Goal: Use online tool/utility: Utilize a website feature to perform a specific function

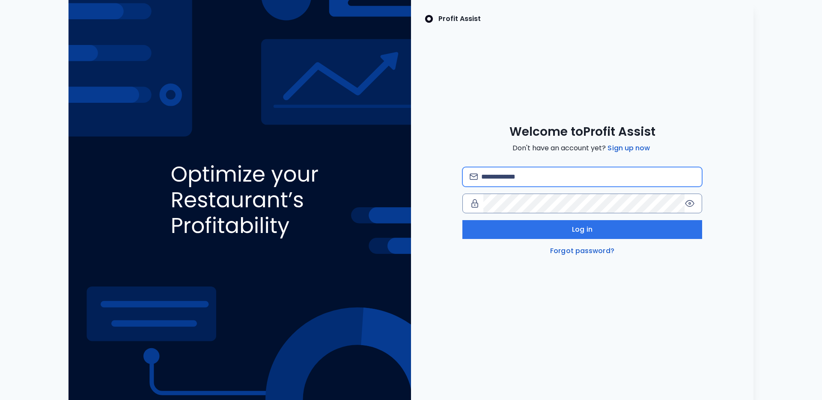
click at [515, 172] on input "email" at bounding box center [588, 176] width 214 height 19
click at [0, 399] on com-1password-button at bounding box center [0, 400] width 0 height 0
type input "**********"
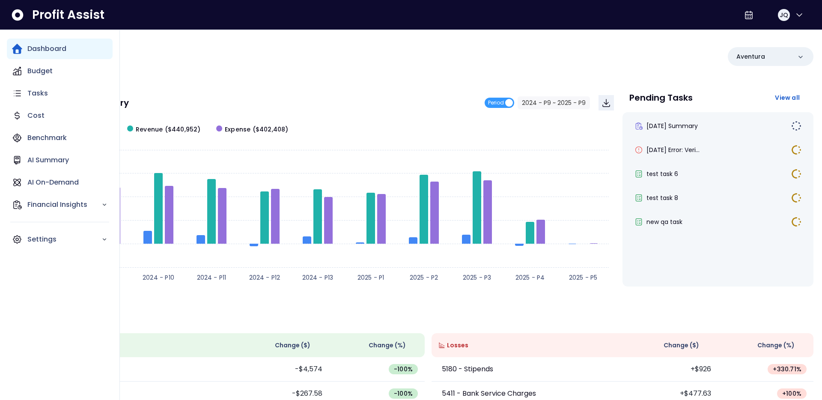
click at [20, 170] on div "Dashboard Budget Tasks Cost Benchmark AI Summary AI On-Demand Financial Insight…" at bounding box center [60, 144] width 106 height 211
click at [20, 179] on icon "Main navigation" at bounding box center [17, 182] width 7 height 7
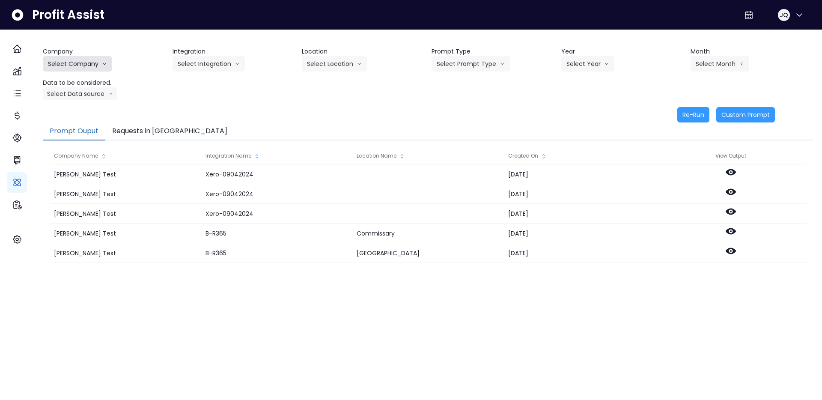
click at [99, 71] on button "Select Company" at bounding box center [77, 63] width 69 height 15
click at [81, 115] on span "SpotOn Demo" at bounding box center [79, 112] width 62 height 9
click at [187, 59] on button "Select Integration" at bounding box center [208, 63] width 72 height 15
click at [187, 90] on li "[PERSON_NAME]" at bounding box center [202, 96] width 61 height 15
click at [86, 63] on button "SpotOn Demo" at bounding box center [74, 63] width 62 height 15
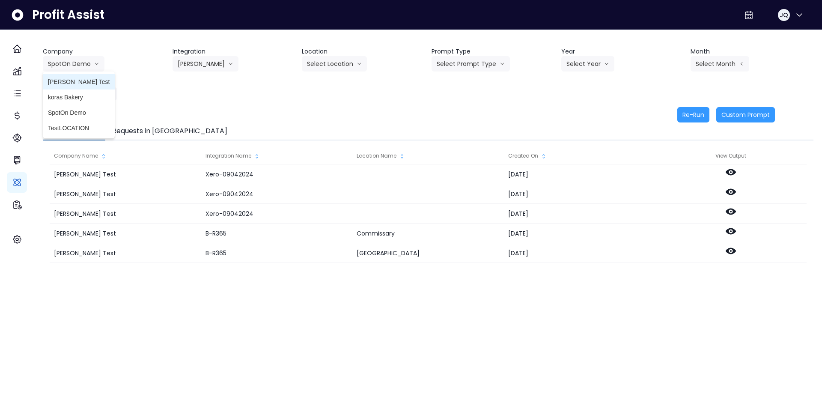
click at [78, 86] on li "[PERSON_NAME] Test" at bounding box center [79, 81] width 72 height 15
click at [211, 58] on button "Select Integration" at bounding box center [208, 63] width 72 height 15
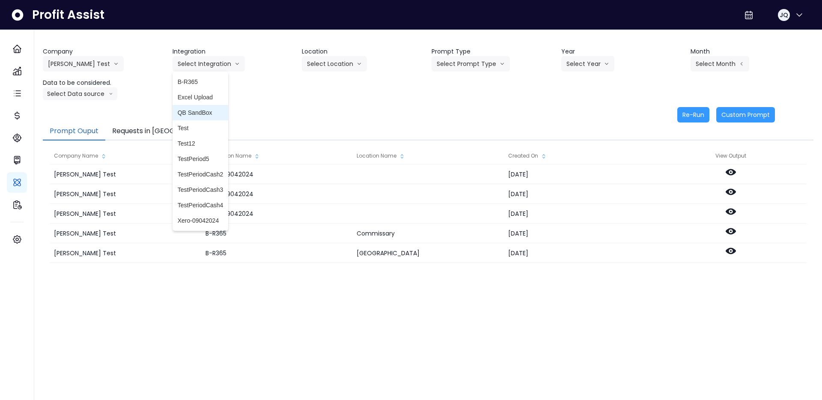
click at [207, 107] on li "QB SandBox" at bounding box center [200, 112] width 56 height 15
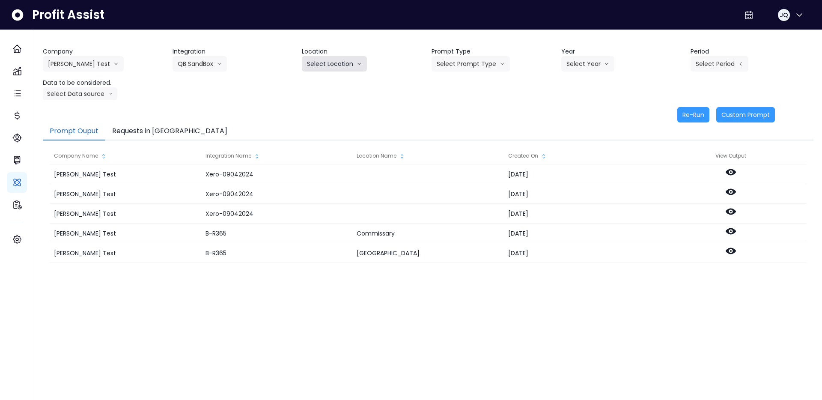
click at [344, 61] on button "Select Location" at bounding box center [334, 63] width 65 height 15
click at [216, 59] on button "QB SandBox" at bounding box center [199, 63] width 54 height 15
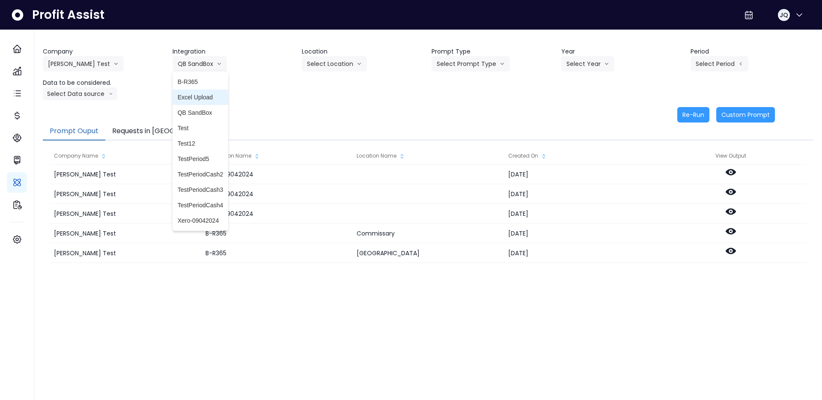
click at [207, 100] on span "Excel Upload" at bounding box center [201, 97] width 46 height 9
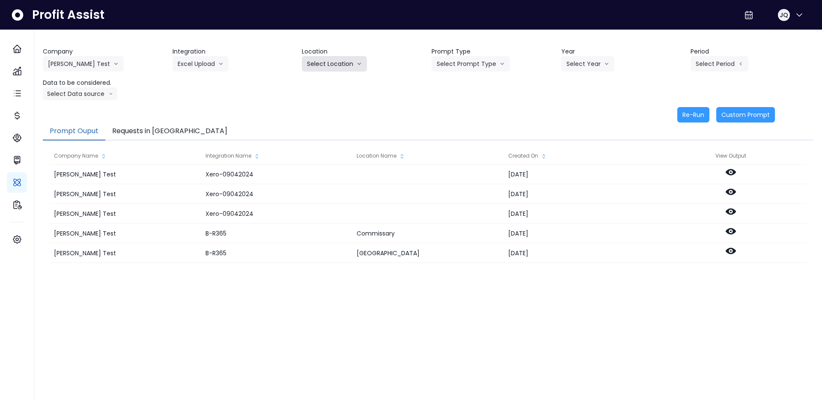
click at [333, 63] on button "Select Location" at bounding box center [334, 63] width 65 height 15
click at [211, 74] on div "Company [PERSON_NAME] Test [PERSON_NAME] Test [PERSON_NAME] Bakery SpotOn Demo …" at bounding box center [428, 73] width 770 height 53
click at [211, 67] on button "Excel Upload" at bounding box center [200, 63] width 56 height 15
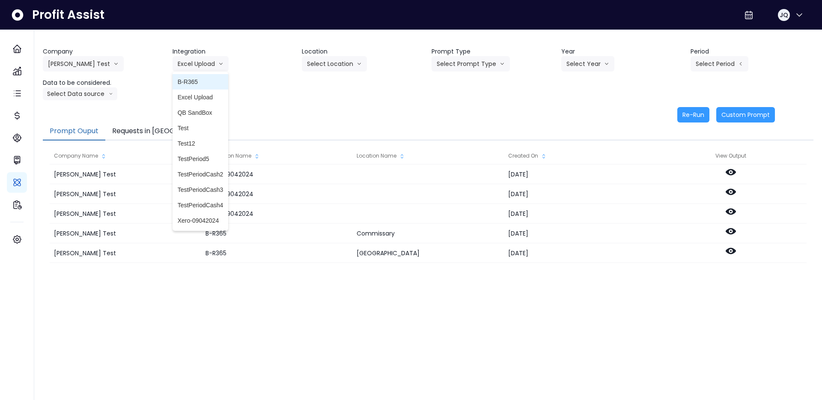
click at [205, 81] on span "B-R365" at bounding box center [201, 81] width 46 height 9
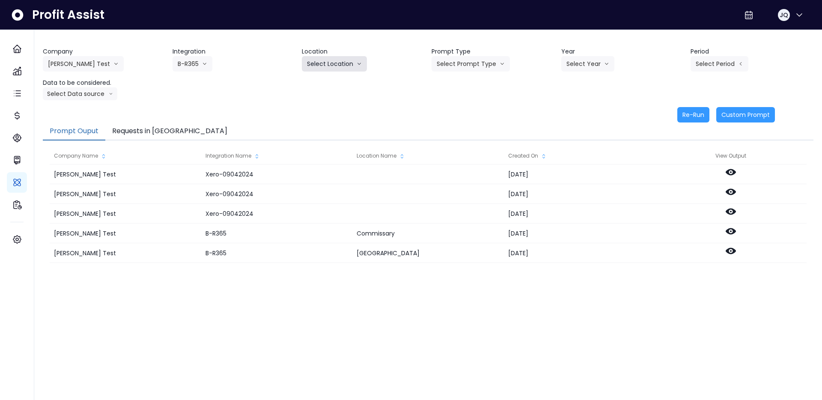
click at [348, 68] on button "Select Location" at bounding box center [334, 63] width 65 height 15
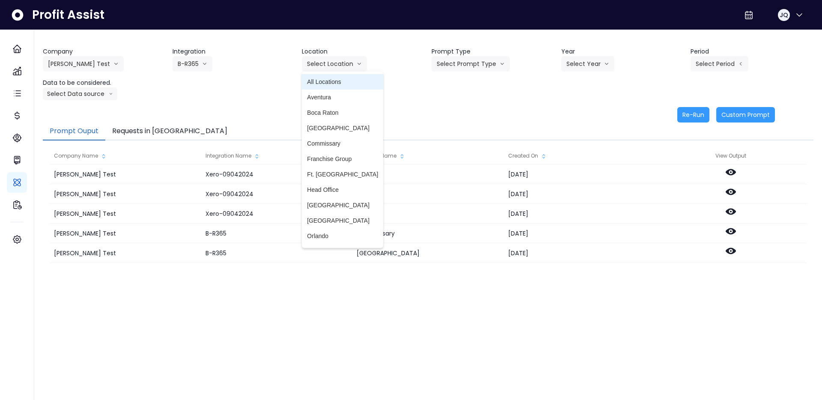
click at [344, 82] on span "All Locations" at bounding box center [342, 81] width 71 height 9
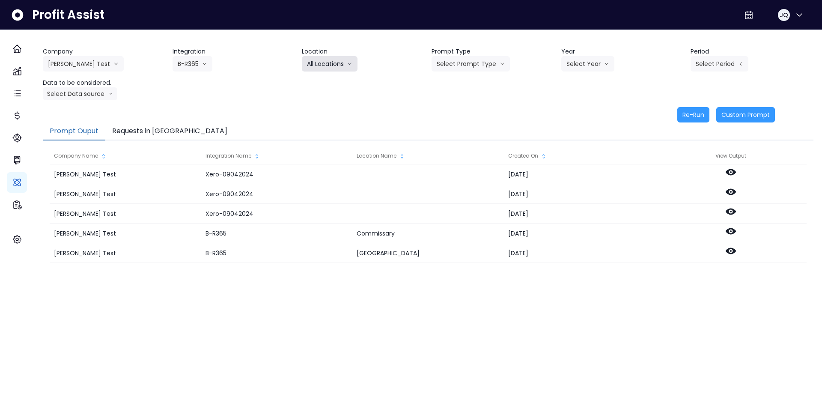
click at [344, 65] on button "All Locations" at bounding box center [330, 63] width 56 height 15
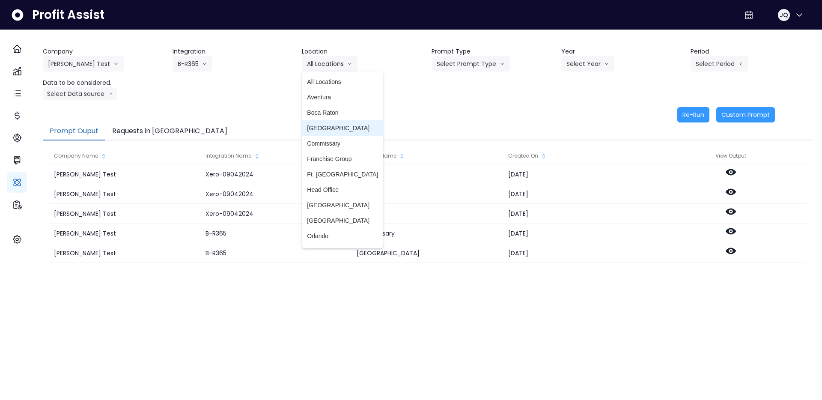
click at [341, 124] on span "[GEOGRAPHIC_DATA]" at bounding box center [342, 128] width 71 height 9
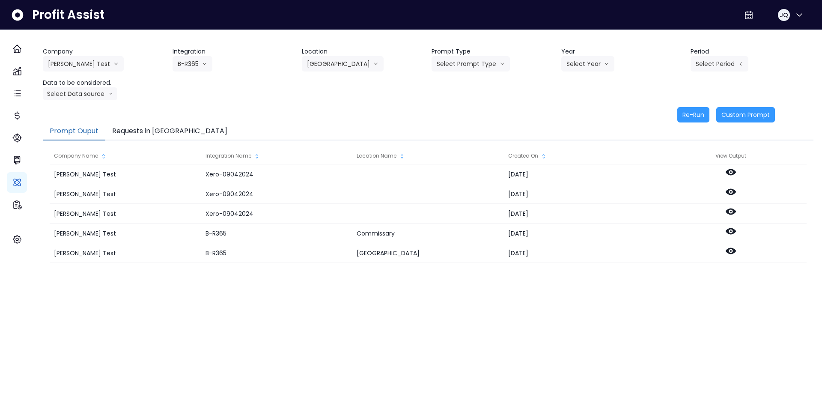
click at [345, 119] on div "Re-Run Custom Prompt" at bounding box center [409, 114] width 732 height 15
